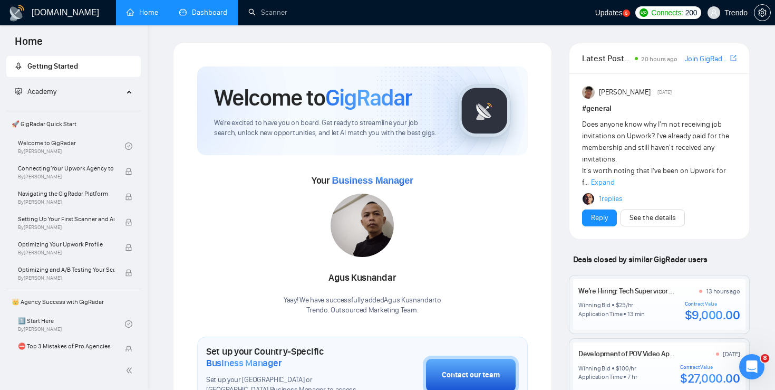
click at [227, 15] on link "Dashboard" at bounding box center [203, 12] width 48 height 9
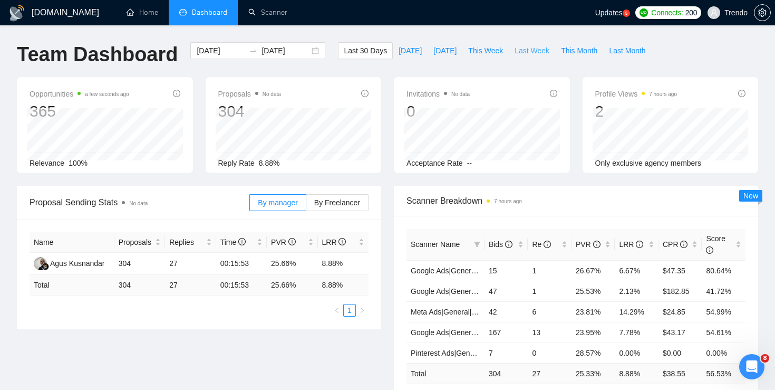
click at [541, 50] on span "Last Week" at bounding box center [532, 51] width 35 height 12
type input "[DATE]"
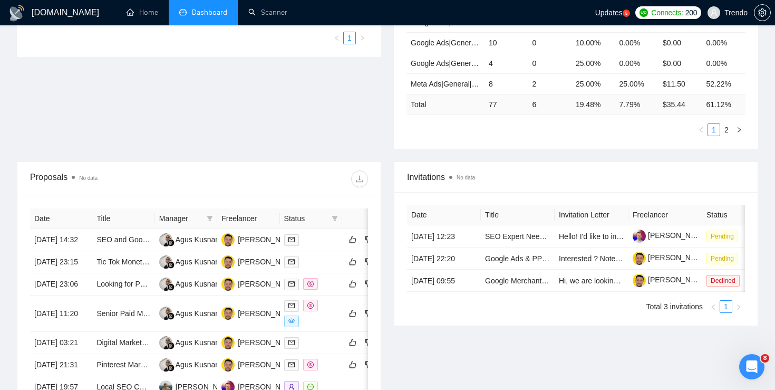
scroll to position [273, 0]
click at [131, 265] on link "Tic Tok Monetization Expert Needed" at bounding box center [155, 261] width 118 height 8
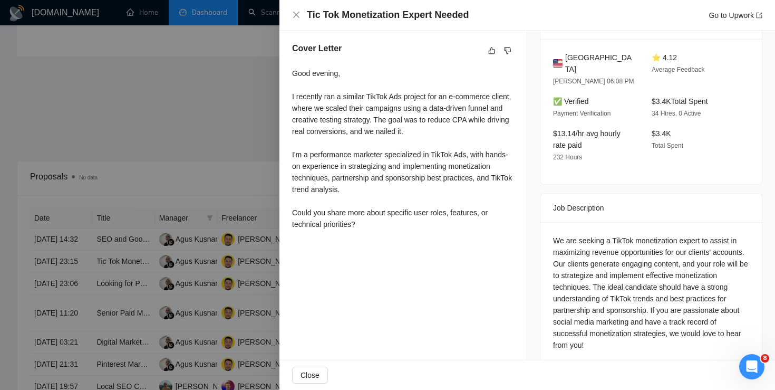
scroll to position [287, 0]
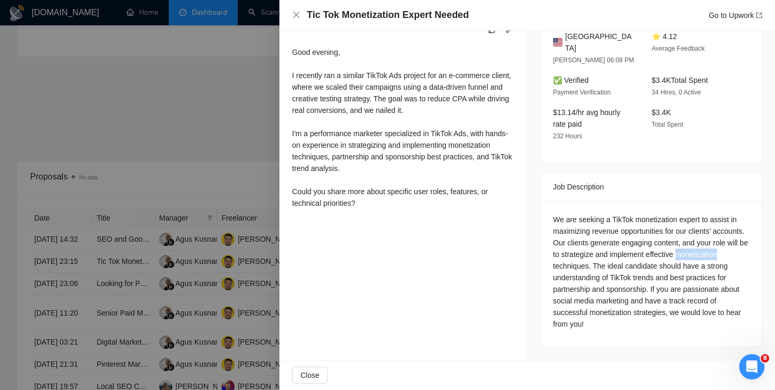
drag, startPoint x: 597, startPoint y: 267, endPoint x: 555, endPoint y: 267, distance: 42.2
click at [555, 267] on div "We are seeking a TikTok monetization expert to assist in maximizing revenue opp…" at bounding box center [651, 272] width 196 height 116
copy div "monetization"
click at [203, 131] on div at bounding box center [387, 195] width 775 height 390
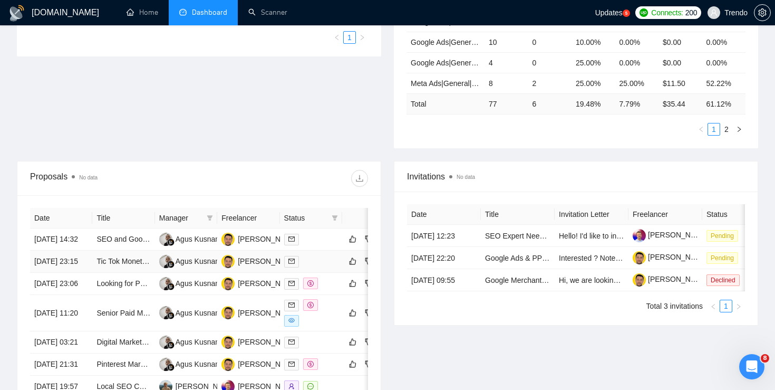
scroll to position [0, 31]
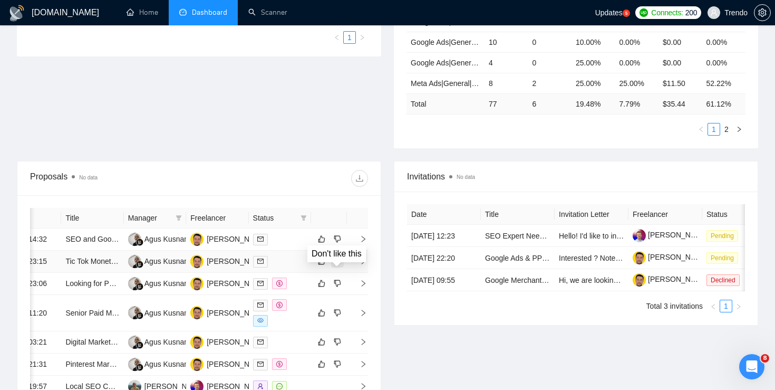
click at [341, 265] on icon "dislike" at bounding box center [337, 261] width 7 height 8
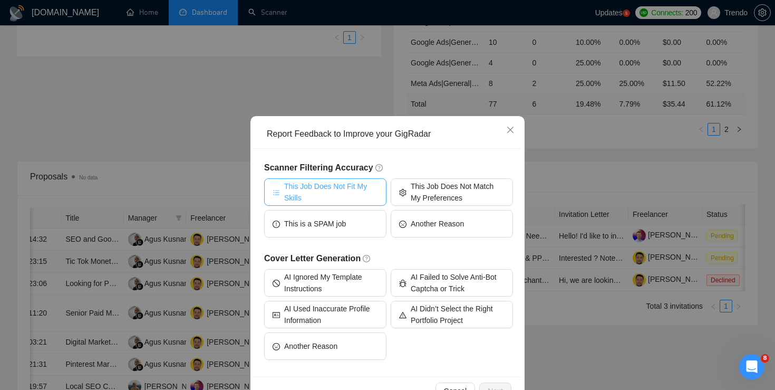
click at [343, 186] on span "This Job Does Not Fit My Skills" at bounding box center [331, 191] width 94 height 23
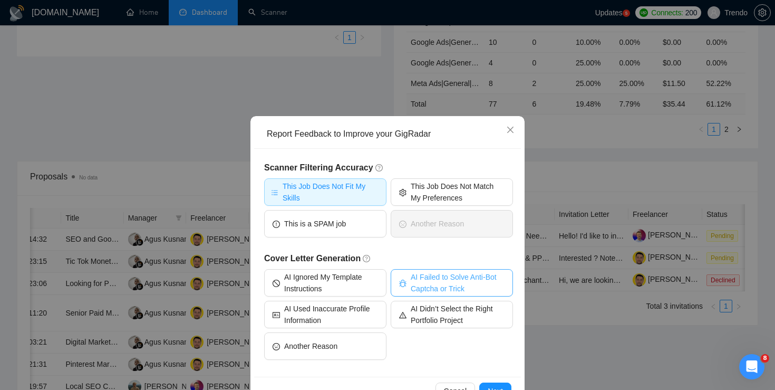
scroll to position [31, 0]
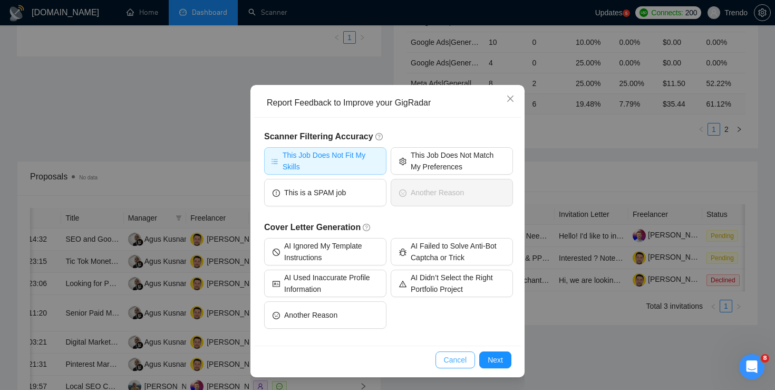
click at [457, 362] on span "Cancel" at bounding box center [455, 360] width 23 height 12
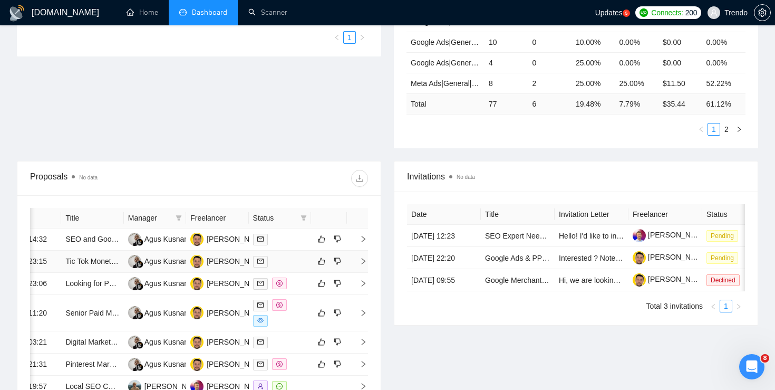
scroll to position [0, 0]
click at [95, 265] on link "Tic Tok Monetization Expert Needed" at bounding box center [124, 261] width 118 height 8
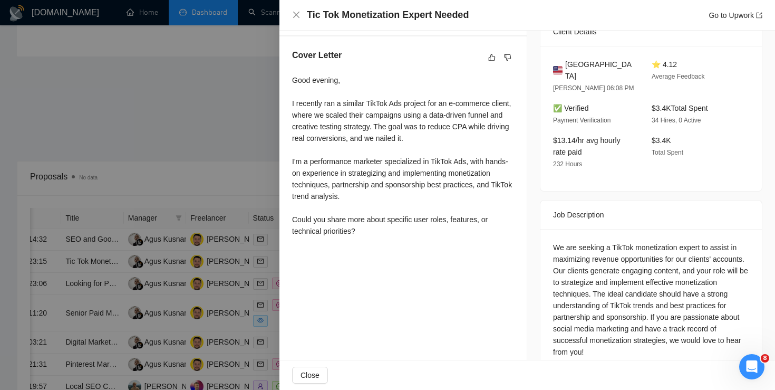
scroll to position [287, 0]
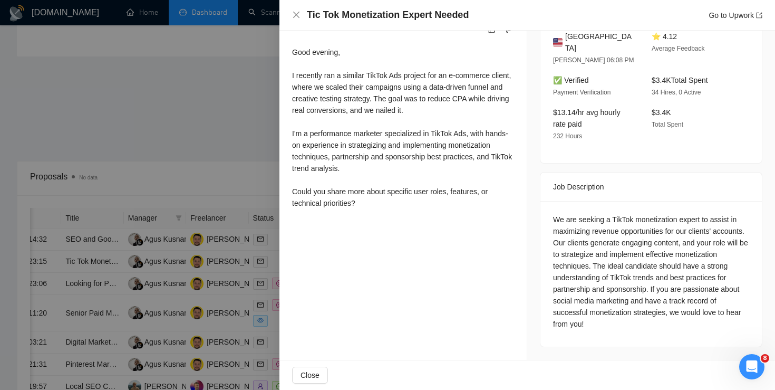
click at [228, 118] on div at bounding box center [387, 195] width 775 height 390
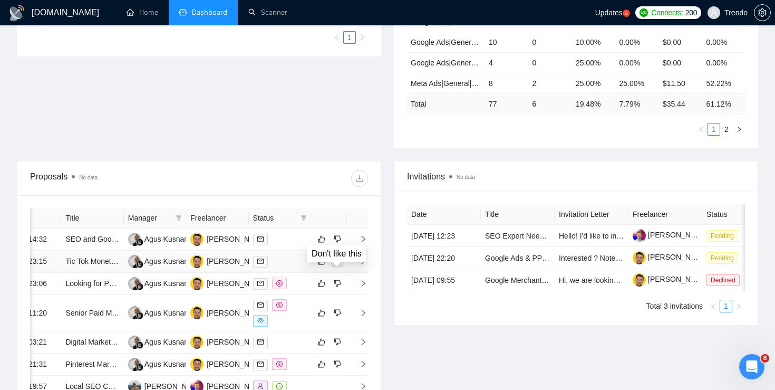
click at [335, 265] on icon "dislike" at bounding box center [337, 261] width 7 height 8
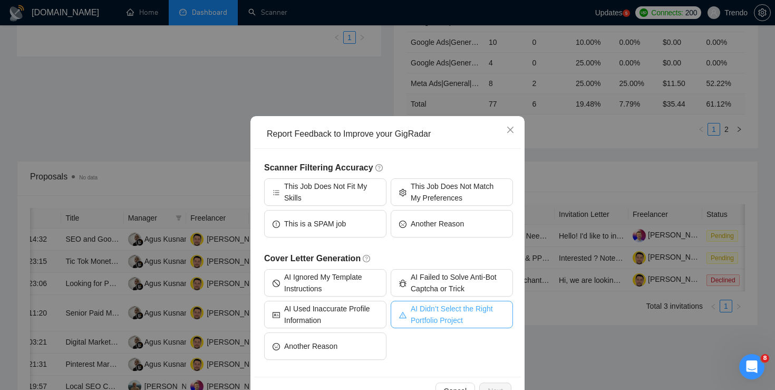
click at [412, 311] on span "AI Didn’t Select the Right Portfolio Project" at bounding box center [458, 314] width 94 height 23
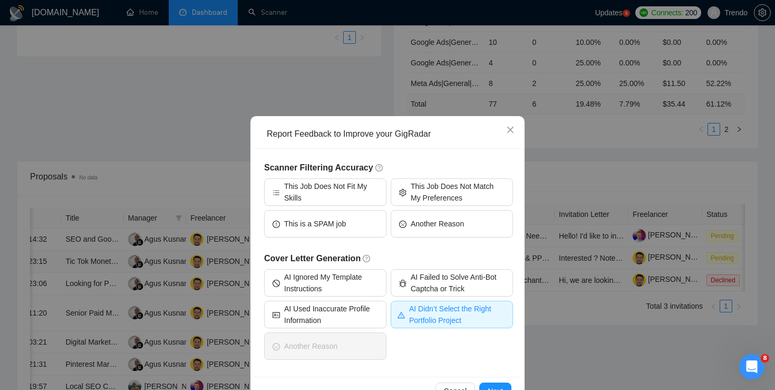
scroll to position [25, 0]
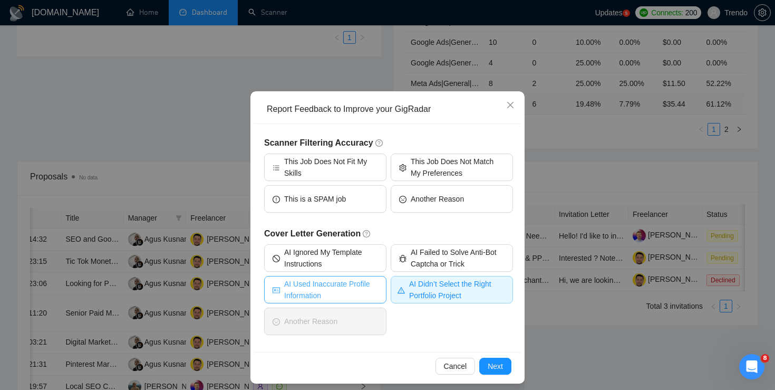
click at [376, 289] on span "AI Used Inaccurate Profile Information" at bounding box center [331, 289] width 94 height 23
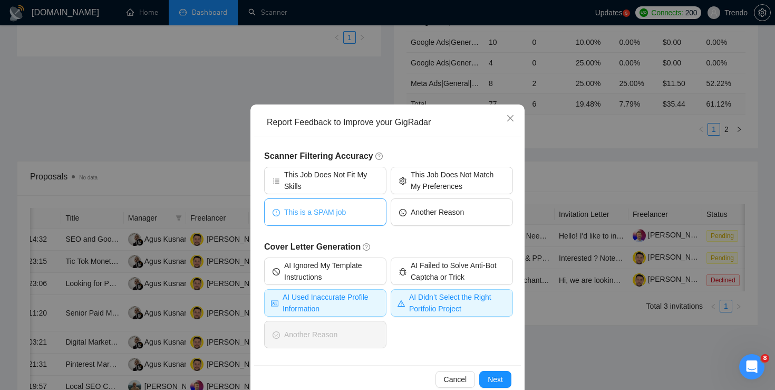
scroll to position [11, 0]
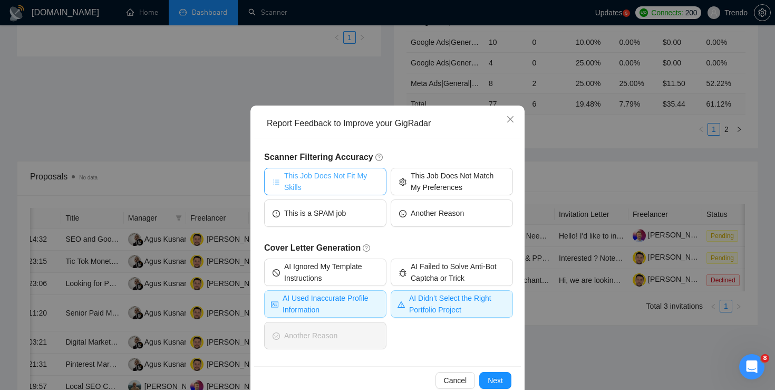
click at [347, 179] on span "This Job Does Not Fit My Skills" at bounding box center [331, 181] width 94 height 23
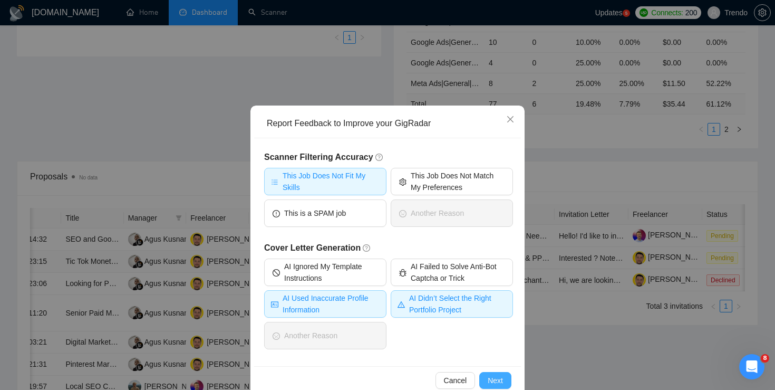
click at [495, 381] on span "Next" at bounding box center [495, 380] width 15 height 12
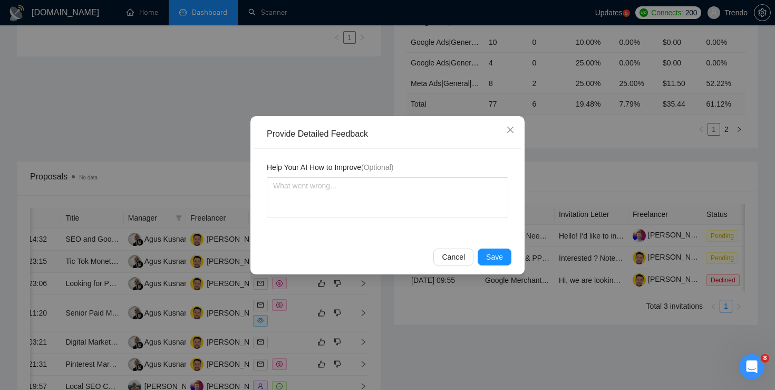
scroll to position [0, 0]
click at [319, 188] on textarea at bounding box center [387, 197] width 241 height 40
type textarea "w"
type textarea "we"
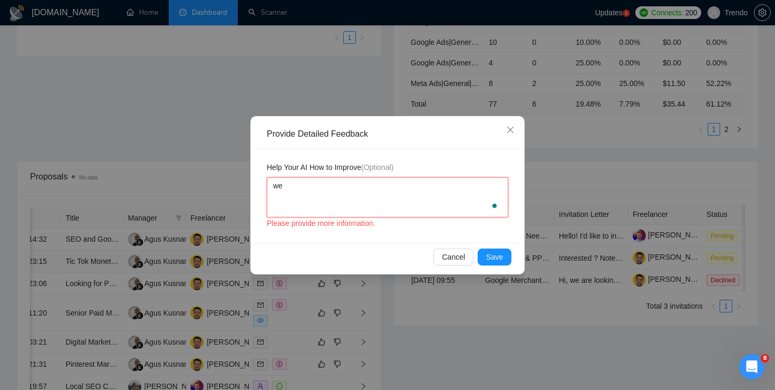
type textarea "we d"
type textarea "we don"
type textarea "we don'"
type textarea "we don't"
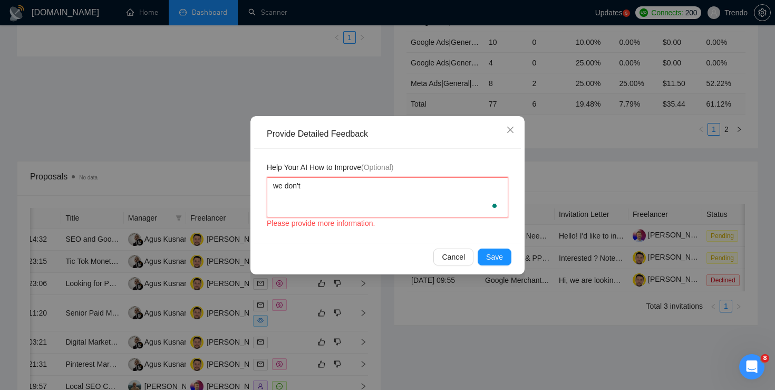
type textarea "we don't p"
type textarea "we don't pr"
type textarea "we don't pro"
type textarea "we don't prov"
type textarea "we don't provi"
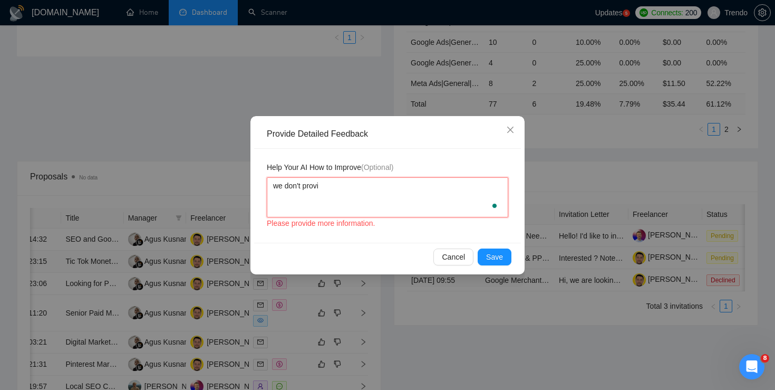
type textarea "we don't provid"
type textarea "we don't provide"
type textarea "we don't provide m"
type textarea "we don't provide mo"
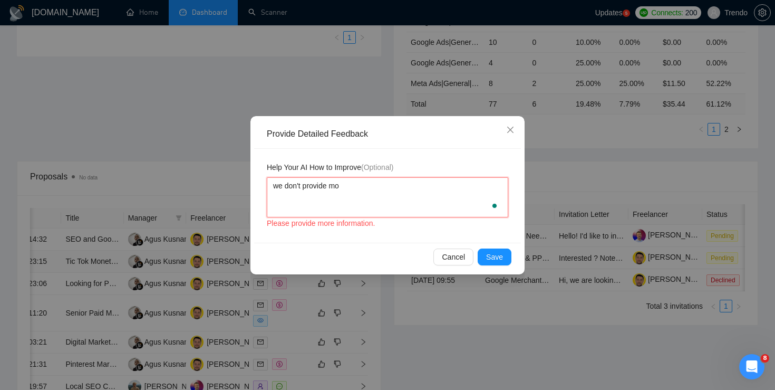
type textarea "we don't provide mon"
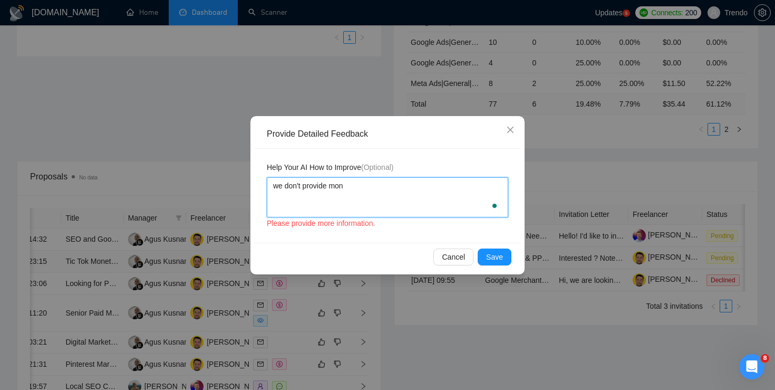
type textarea "we don't provide mone"
type textarea "we don't provide [PERSON_NAME]"
type textarea "we don't provide moneti"
type textarea "we don't provide monetiz"
type textarea "we don't provide monetiza"
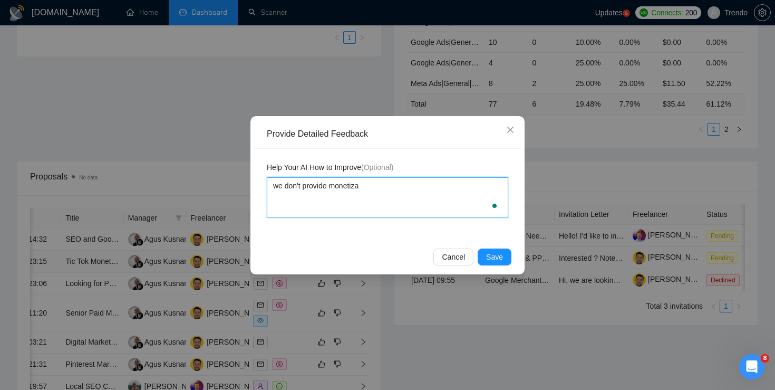
type textarea "we don't provide monetizat"
type textarea "we don't provide monetizati"
type textarea "we don't provide monetizatio"
type textarea "we don't provide monetization"
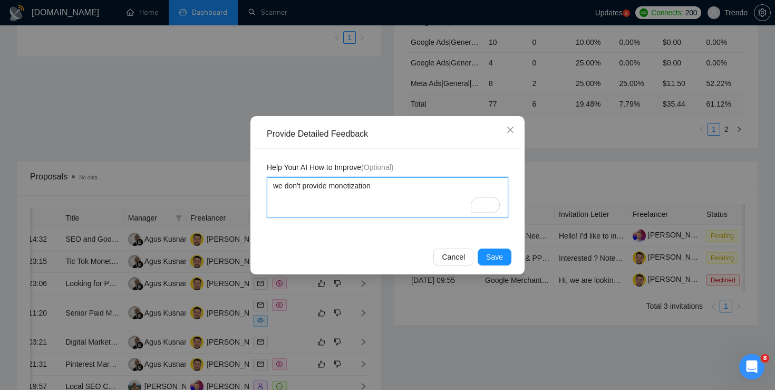
type textarea "we don't provide monetization s"
type textarea "we don't provide monetization"
type textarea "we don't provide monetization h"
type textarea "we don't provide monetization he"
type textarea "we don't provide monetization hel"
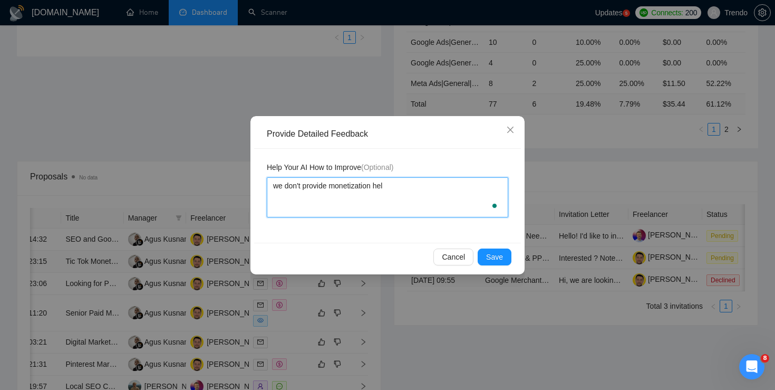
type textarea "we don't provide monetization help"
type textarea "we don't provide monetization help s"
type textarea "we don't provide monetization help se"
type textarea "we don't provide monetization help ser"
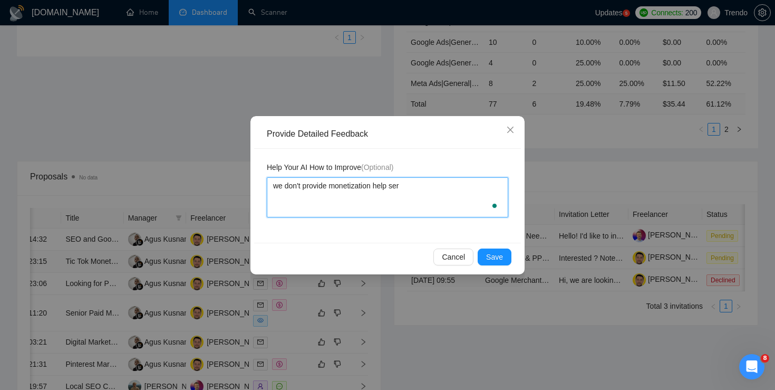
type textarea "we don't provide monetization help serv"
type textarea "we don't provide monetization help servi"
type textarea "we don't provide monetization help servic"
type textarea "we don't provide monetization help service"
type textarea "we don't provide monetization help services"
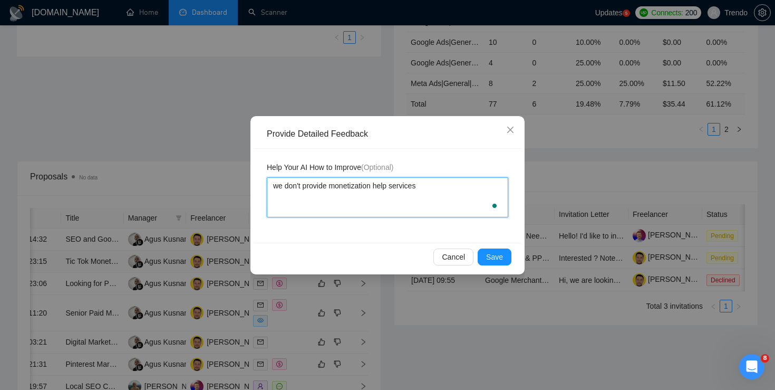
type textarea "we don't provide monetization help services"
type textarea "we don't provide monetization help services,"
type textarea "we don't provide monetization help services, o"
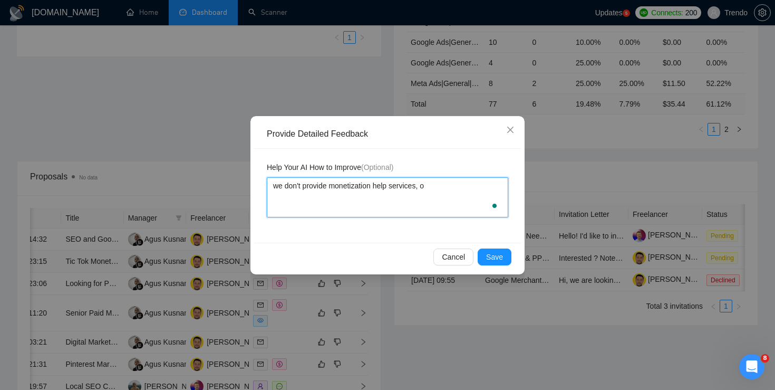
type textarea "we don't provide monetization help services, on"
type textarea "we don't provide monetization help services, ony"
type textarea "we don't provide monetization help services, on"
type textarea "we don't provide monetization help services, onl"
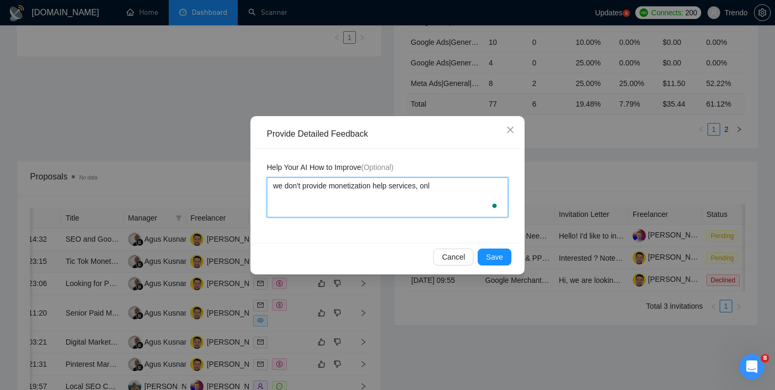
type textarea "we don't provide monetization help services, onl"
type textarea "we don't provide monetization help services, only"
type textarea "we don't provide monetization help services, only T"
type textarea "we don't provide monetization help services, only Ti"
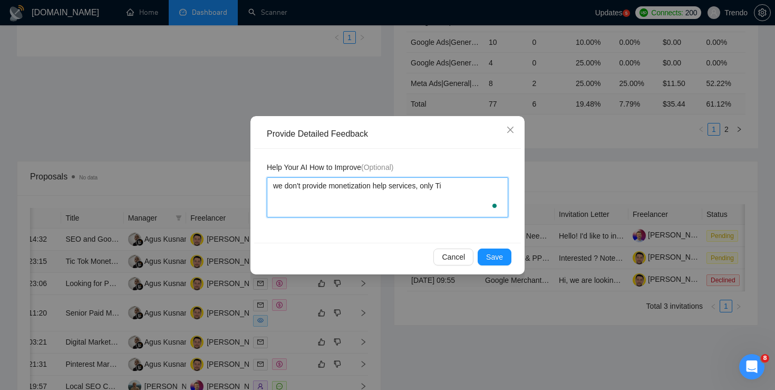
type textarea "we don't provide monetization help services, only Tic"
type textarea "we don't provide monetization help services, only TicT"
type textarea "we don't provide monetization help services, only TicTo"
type textarea "we don't provide monetization help services, only TicTok"
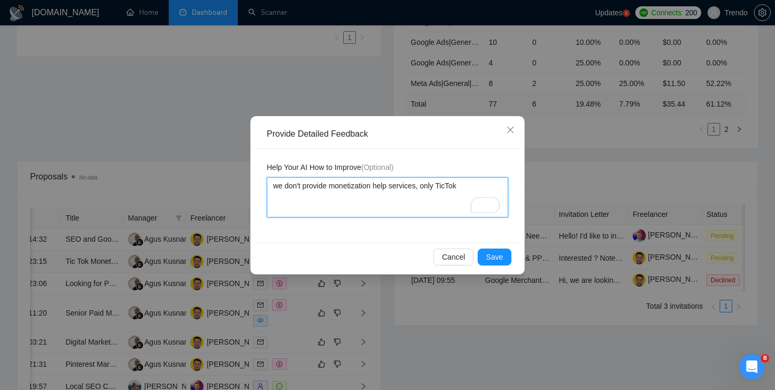
type textarea "we don't provide monetization help services, only TicTok a"
type textarea "we don't provide monetization help services, only TicTok ad"
type textarea "we don't provide monetization help services, only TicTok ads"
type textarea "we don't provide monetization help services, only TicTok ads s"
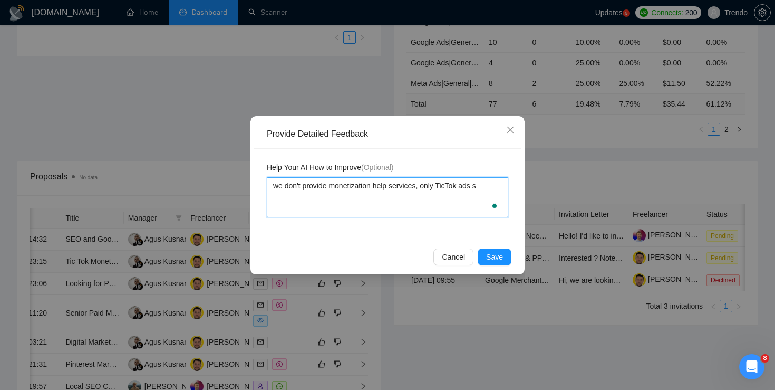
type textarea "we don't provide monetization help services, only TicTok ads se"
type textarea "we don't provide monetization help services, only TicTok ads set"
type textarea "we don't provide monetization help services, only TicTok ads setu"
type textarea "we don't provide monetization help services, only TicTok ads setup"
type textarea "we don't provide monetization help services, only TicTok ads setup&"
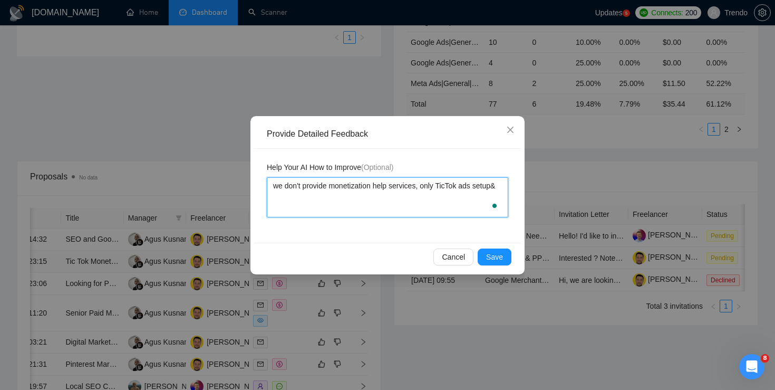
type textarea "we don't provide monetization help services, only TicTok ads setup&m"
type textarea "we don't provide monetization help services, only TicTok ads setup&ma"
type textarea "we don't provide monetization help services, only TicTok ads setup&man"
type textarea "we don't provide monetization help services, only TicTok ads setup&mana"
type textarea "we don't provide monetization help services, only TicTok ads setup&manag"
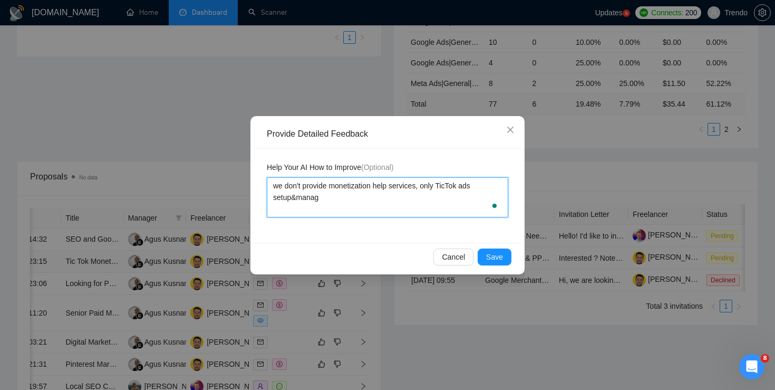
type textarea "we don't provide monetization help services, only TicTok ads setup&manage"
type textarea "we don't provide monetization help services, only TicTok ads setup&managem"
type textarea "we don't provide monetization help services, only TicTok ads setup&manageme"
type textarea "we don't provide monetization help services, only TicTok ads setup&managemen"
type textarea "we don't provide monetization help services, only TicTok ads setup&management"
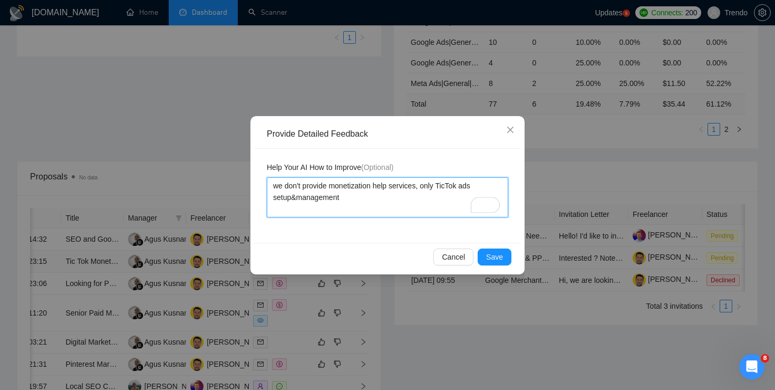
type textarea "we don't provide monetization help services, only TicTok ads setup&management"
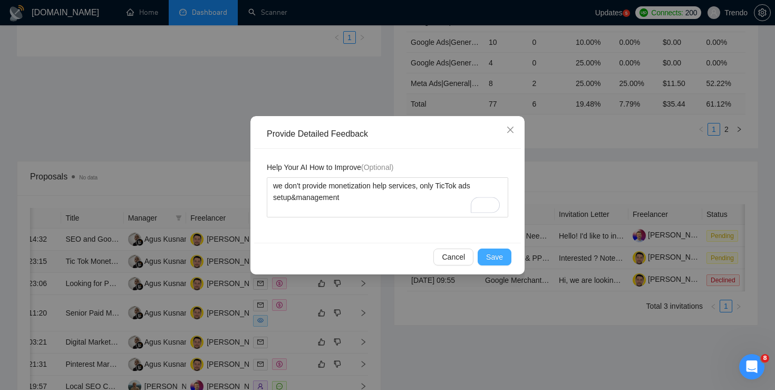
click at [500, 255] on span "Save" at bounding box center [494, 257] width 17 height 12
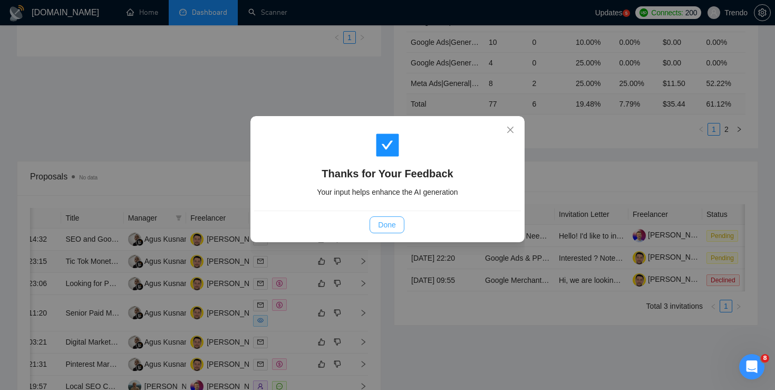
click at [395, 221] on span "Done" at bounding box center [386, 225] width 17 height 12
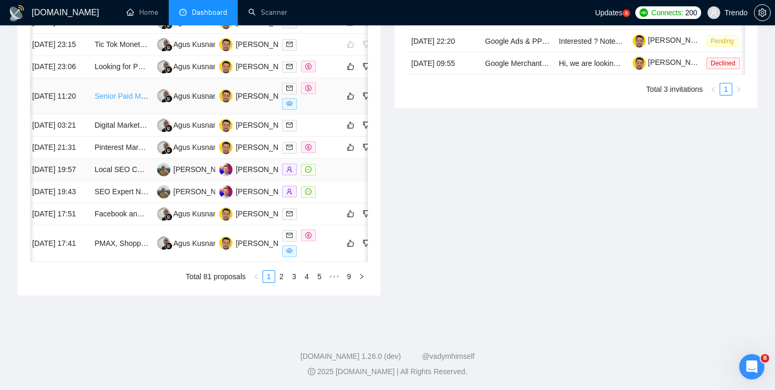
scroll to position [516, 0]
click at [134, 247] on link "PMAX, Shopping, and Datafeedwatch Audit + Optimization for Beverage Shopify Bra…" at bounding box center [236, 243] width 285 height 8
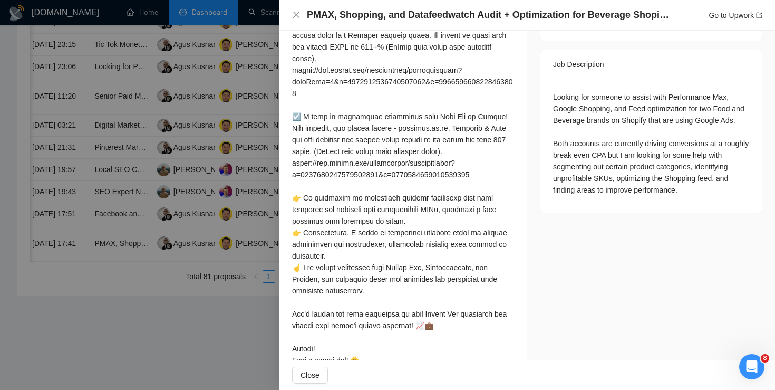
scroll to position [446, 0]
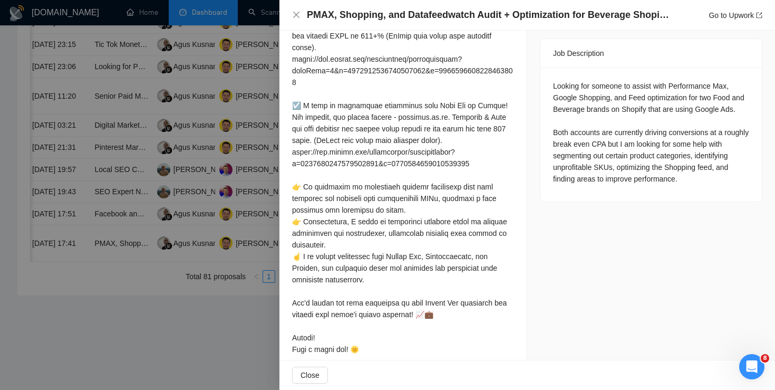
click at [193, 109] on div at bounding box center [387, 195] width 775 height 390
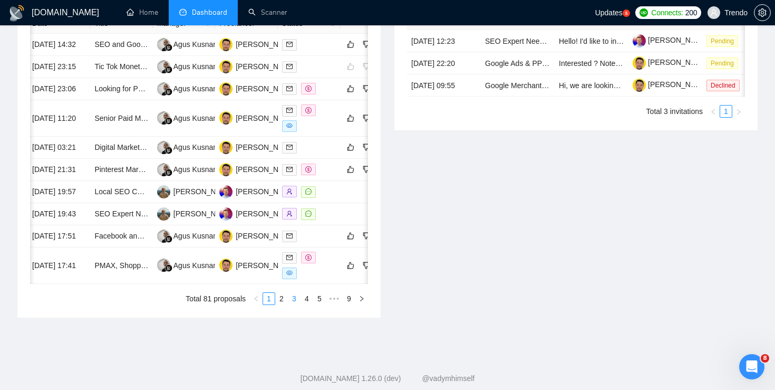
scroll to position [463, 0]
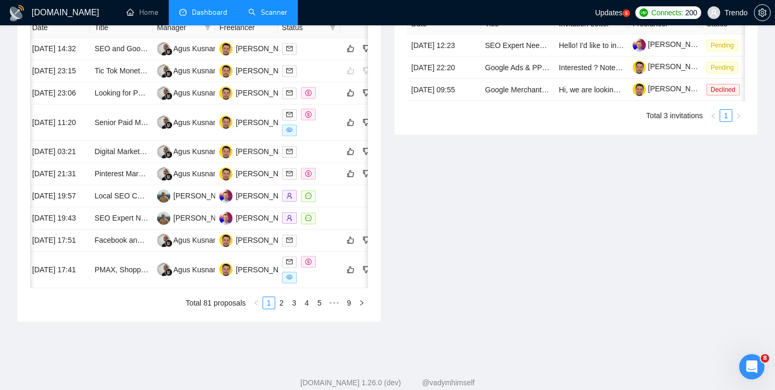
click at [258, 16] on link "Scanner" at bounding box center [267, 12] width 39 height 9
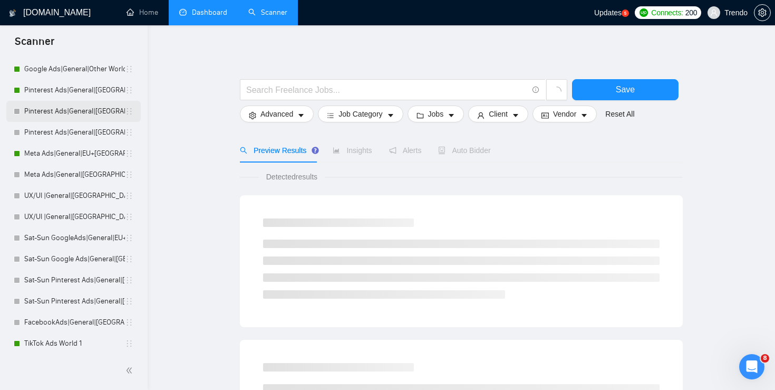
scroll to position [169, 0]
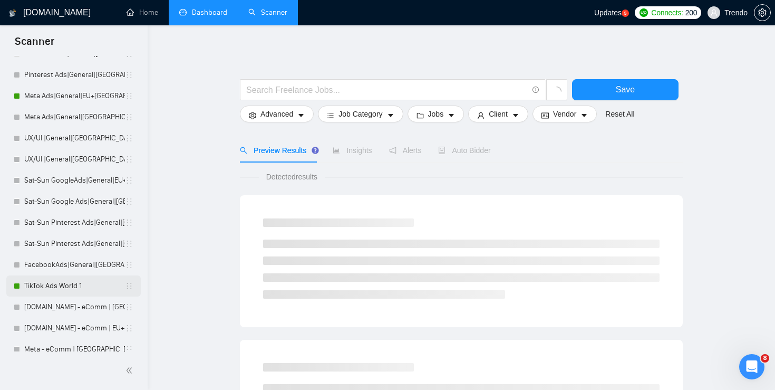
click at [72, 286] on link "TikTok Ads World 1" at bounding box center [74, 285] width 101 height 21
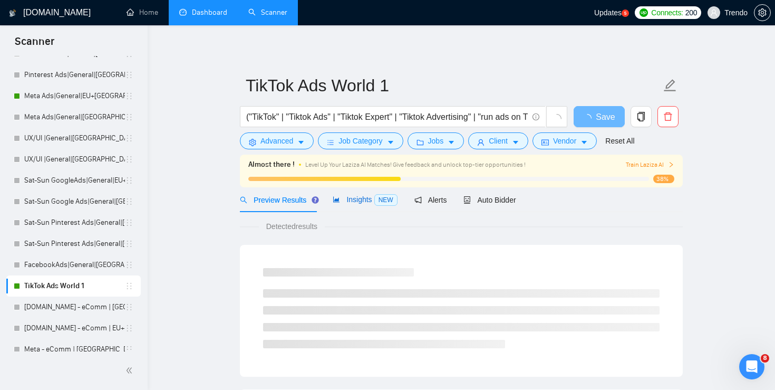
click at [369, 201] on span "Insights NEW" at bounding box center [365, 199] width 64 height 8
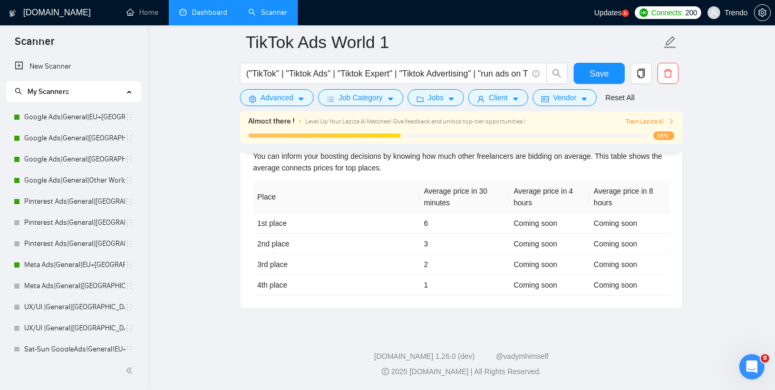
click at [211, 8] on link "Dashboard" at bounding box center [203, 12] width 48 height 9
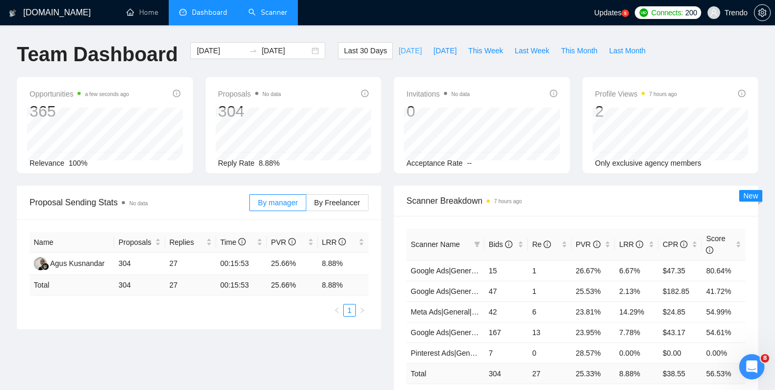
click at [399, 49] on span "[DATE]" at bounding box center [410, 51] width 23 height 12
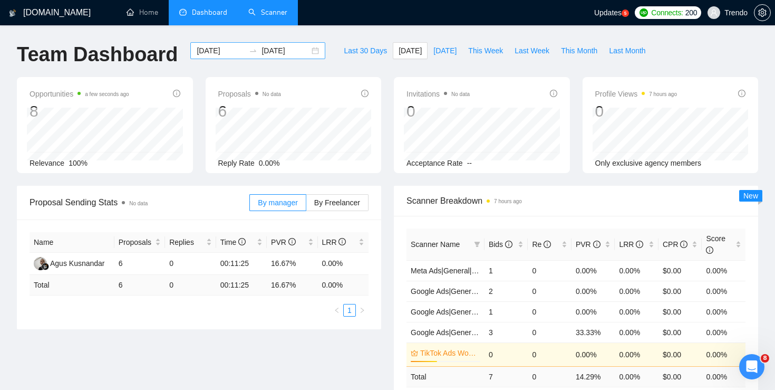
click at [212, 50] on input "[DATE]" at bounding box center [221, 51] width 48 height 12
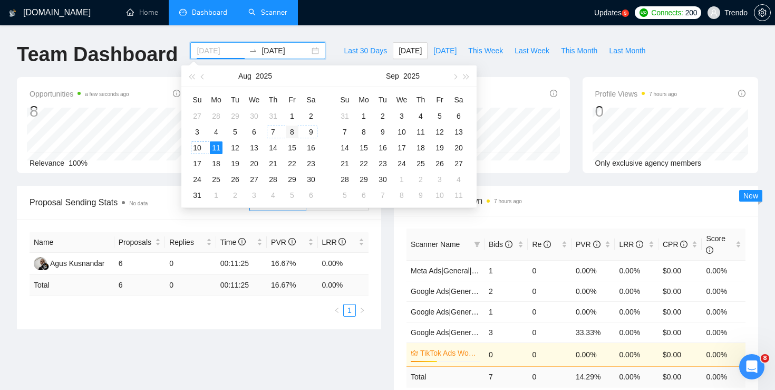
type input "[DATE]"
click at [291, 128] on div "8" at bounding box center [292, 131] width 13 height 13
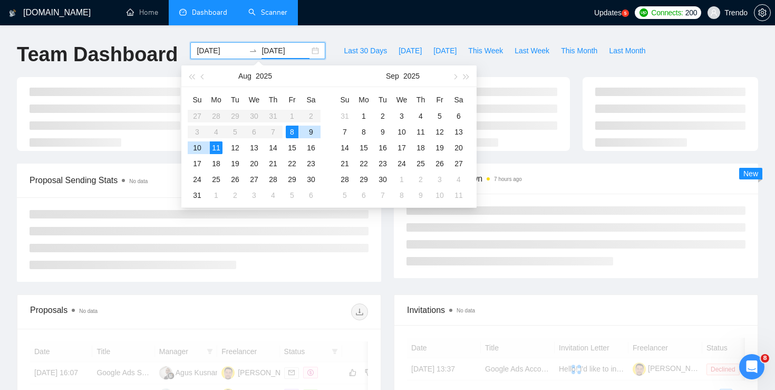
click at [291, 128] on div "8" at bounding box center [292, 131] width 13 height 13
type input "[DATE]"
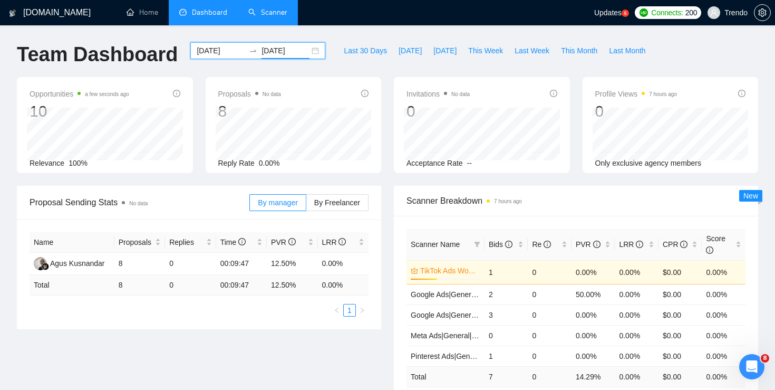
click at [249, 49] on icon "swap-right" at bounding box center [253, 50] width 8 height 8
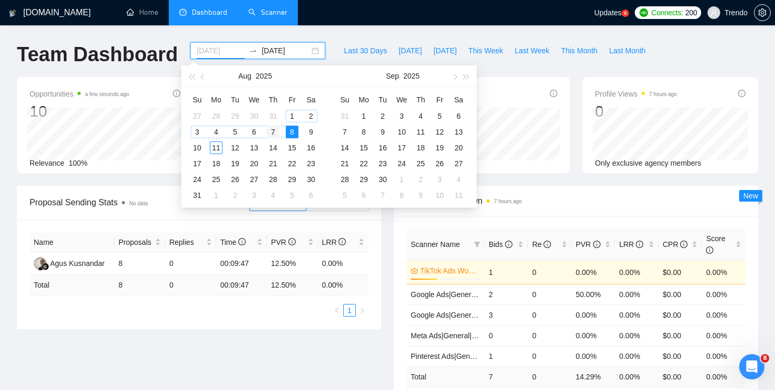
type input "[DATE]"
click at [274, 132] on div "7" at bounding box center [273, 131] width 13 height 13
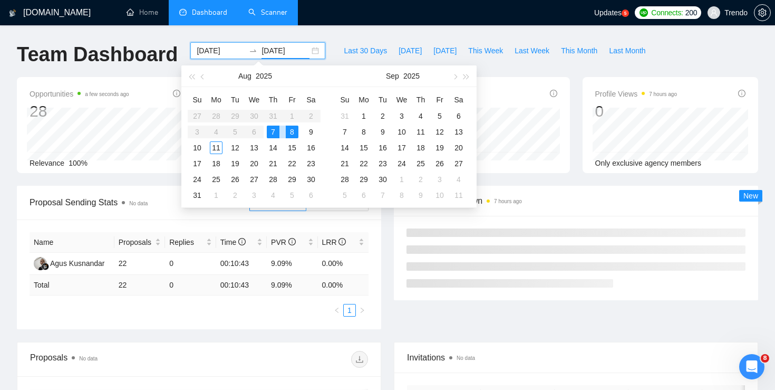
click at [274, 132] on div "7" at bounding box center [273, 131] width 13 height 13
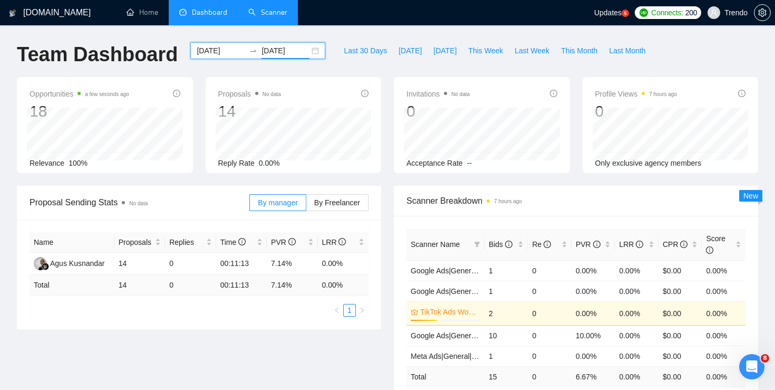
click at [289, 50] on input "[DATE]" at bounding box center [286, 51] width 48 height 12
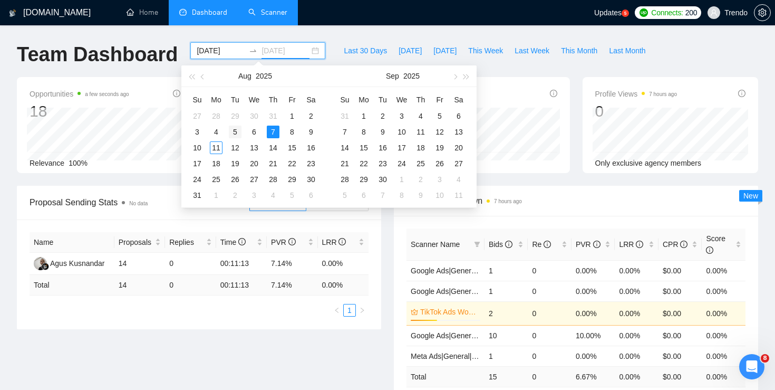
type input "[DATE]"
click at [233, 132] on div "5" at bounding box center [235, 131] width 13 height 13
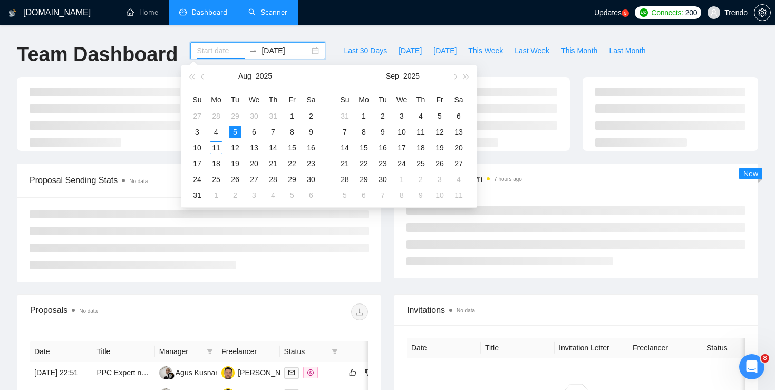
type input "[DATE]"
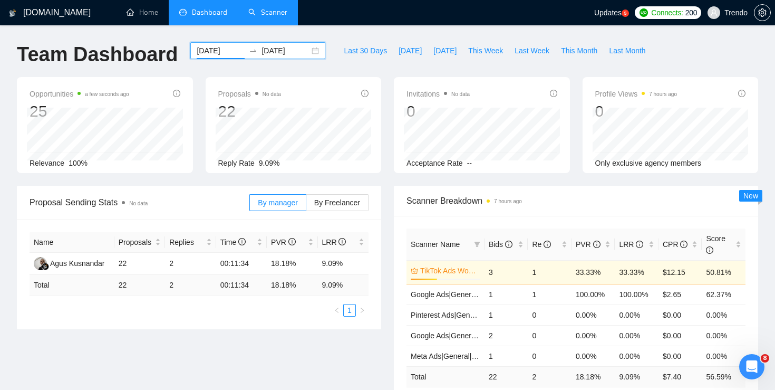
click at [278, 51] on input "[DATE]" at bounding box center [286, 51] width 48 height 12
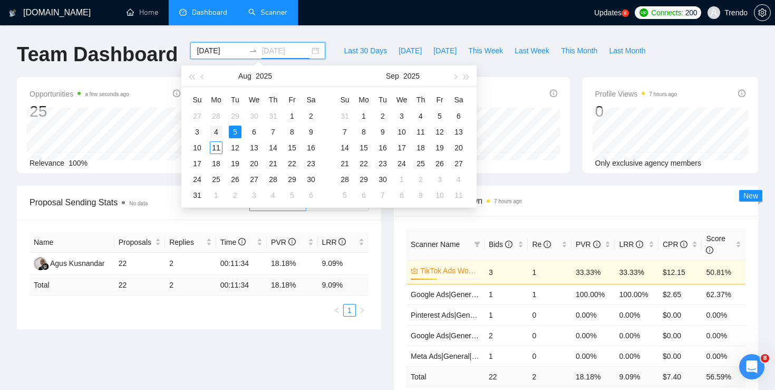
type input "[DATE]"
click at [212, 129] on div "4" at bounding box center [216, 131] width 13 height 13
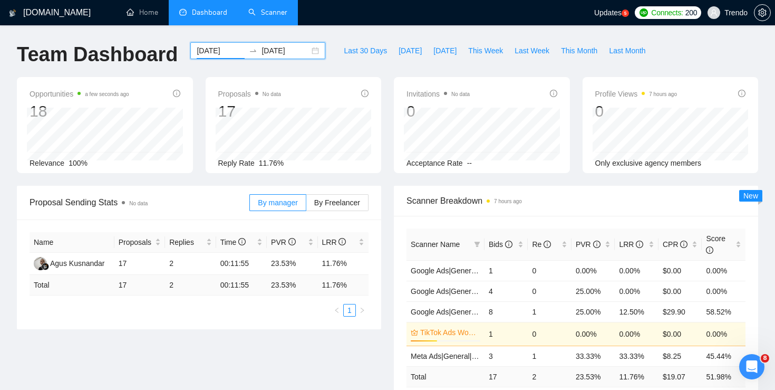
click at [303, 51] on div "[DATE] [DATE]" at bounding box center [257, 50] width 135 height 17
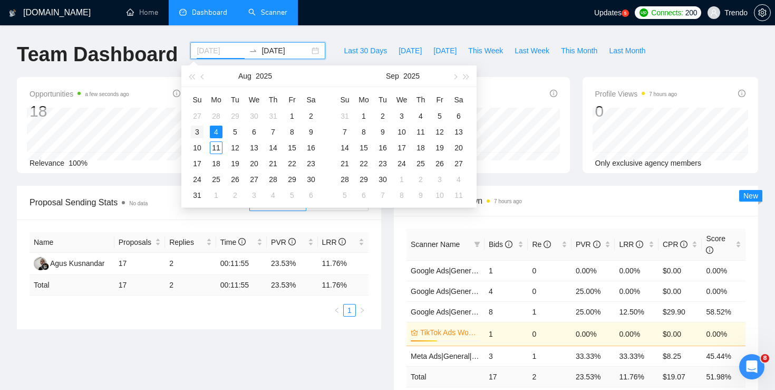
type input "[DATE]"
click at [196, 130] on div "3" at bounding box center [197, 131] width 13 height 13
type input "[DATE]"
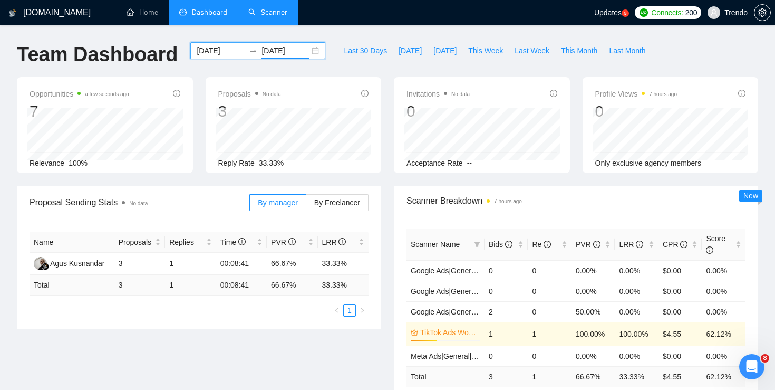
click at [318, 45] on div "[DATE] [DATE]" at bounding box center [258, 59] width 148 height 35
click at [314, 54] on div "[DATE] [DATE]" at bounding box center [257, 50] width 135 height 17
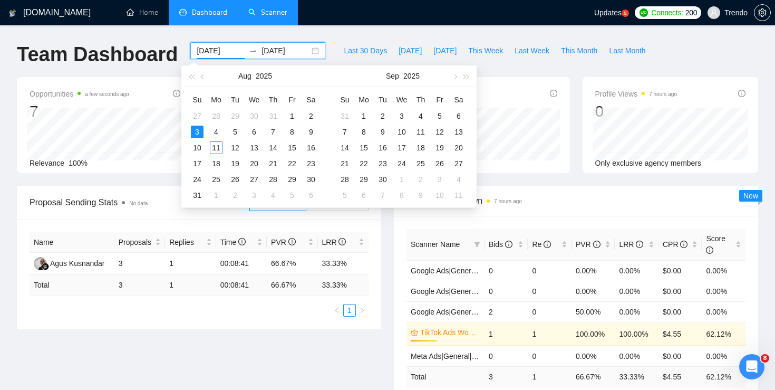
click at [310, 54] on div "[DATE] [DATE]" at bounding box center [257, 50] width 135 height 17
click at [337, 38] on div "[DOMAIN_NAME] Home Dashboard Scanner Updates 5 Connects: 200 Trendo Team Dashbo…" at bounding box center [387, 347] width 775 height 695
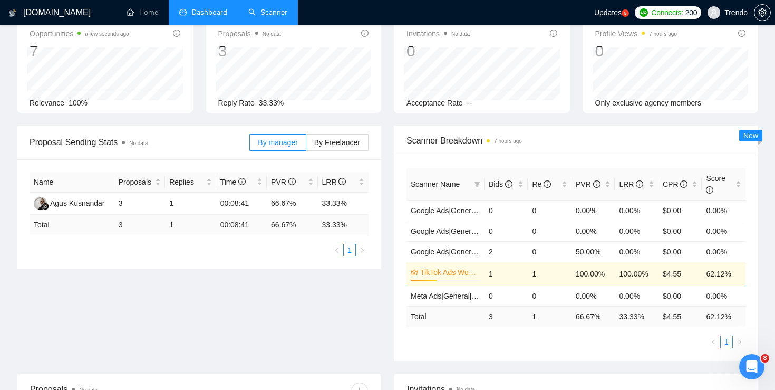
scroll to position [79, 0]
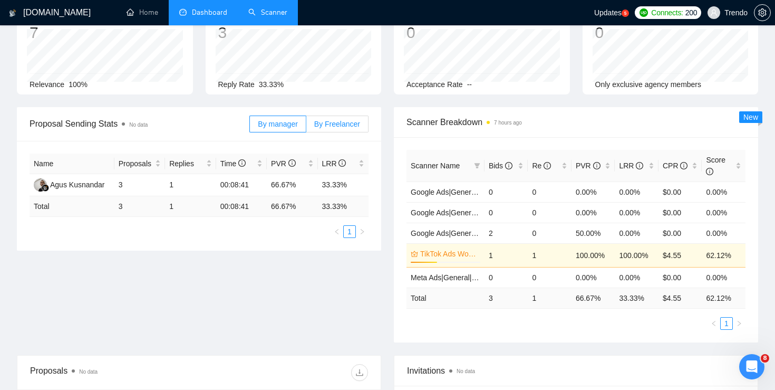
click at [350, 122] on span "By Freelancer" at bounding box center [337, 124] width 46 height 8
click at [306, 127] on input "By Freelancer" at bounding box center [306, 127] width 0 height 0
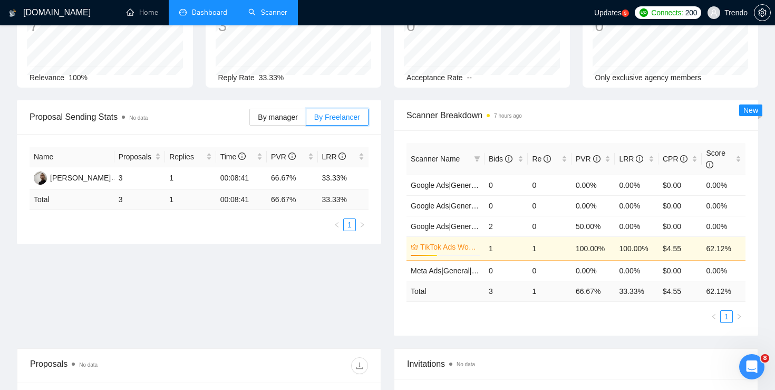
scroll to position [0, 0]
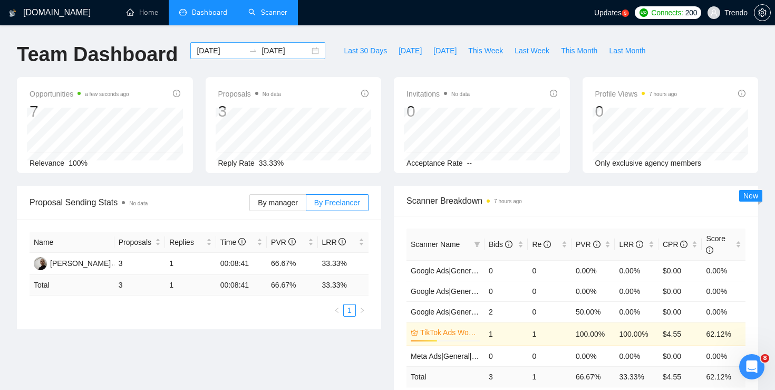
click at [307, 51] on div "[DATE] [DATE]" at bounding box center [257, 50] width 135 height 17
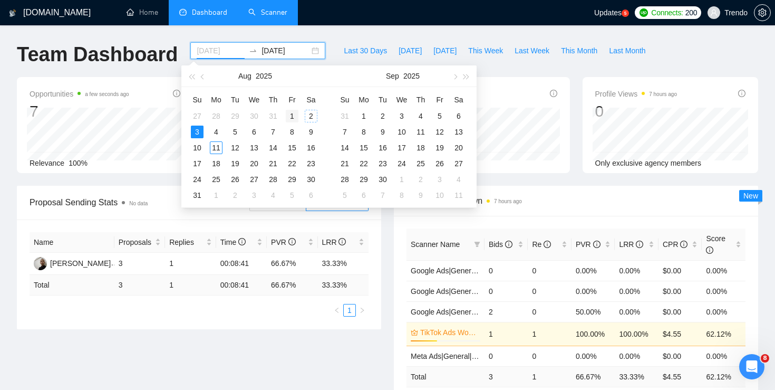
type input "[DATE]"
click at [289, 114] on div "1" at bounding box center [292, 116] width 13 height 13
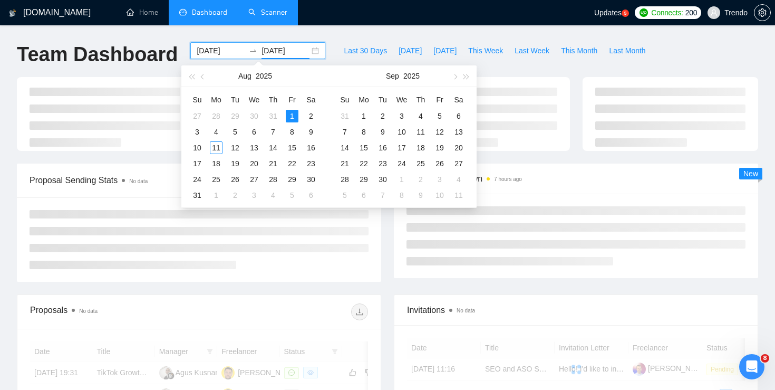
type input "[DATE]"
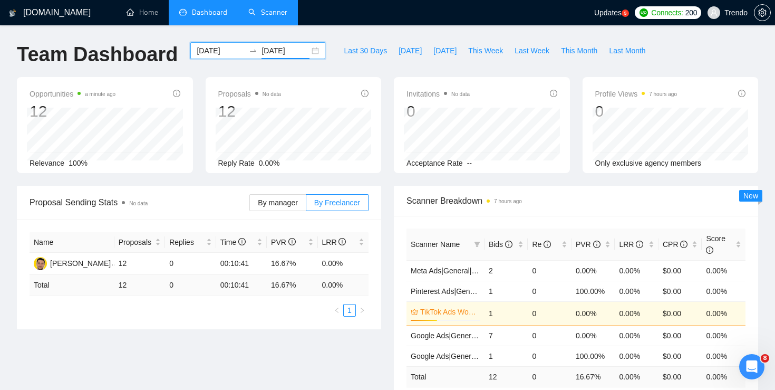
click at [303, 51] on div "[DATE] [DATE]" at bounding box center [257, 50] width 135 height 17
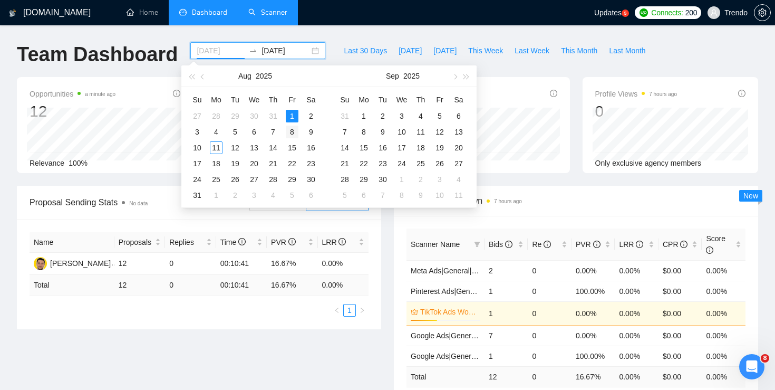
type input "[DATE]"
click at [291, 130] on div "8" at bounding box center [292, 131] width 13 height 13
type input "[DATE]"
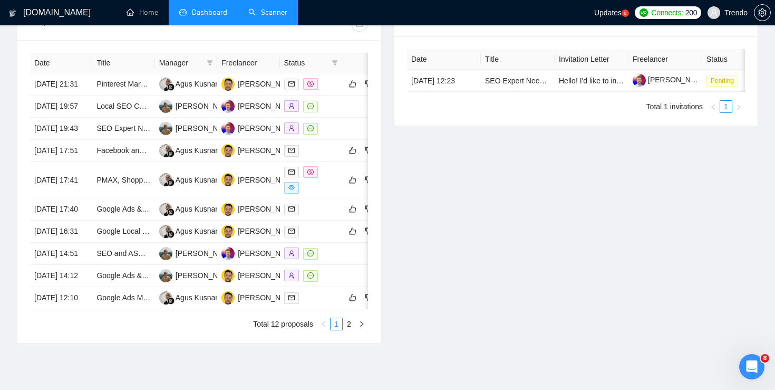
scroll to position [565, 0]
